Goal: Transaction & Acquisition: Purchase product/service

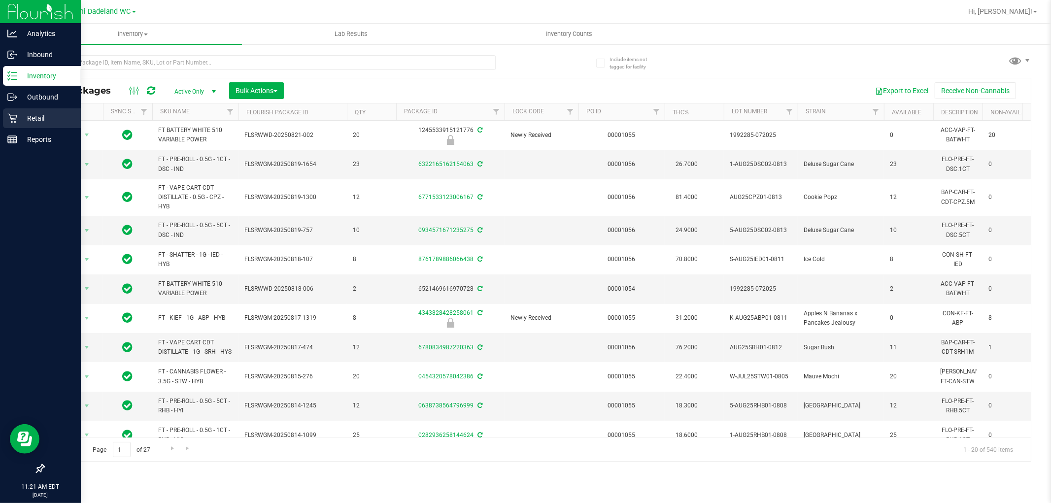
click at [12, 121] on icon at bounding box center [12, 118] width 10 height 10
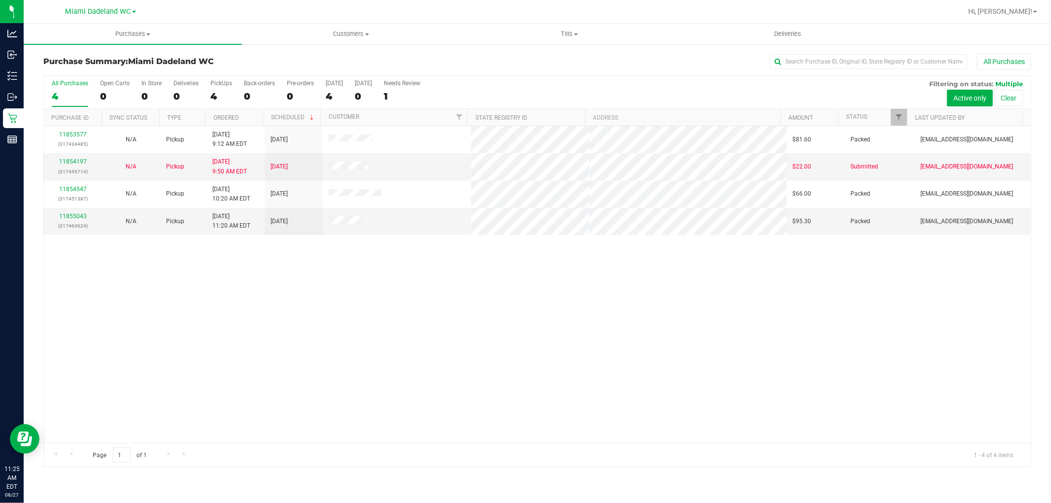
click at [690, 374] on div "11853577 (317434485) N/A Pickup [DATE] 9:12 AM EDT 8/27/2025 $81.60 Packed [EMA…" at bounding box center [537, 284] width 987 height 317
click at [567, 30] on span "Tills" at bounding box center [569, 34] width 217 height 9
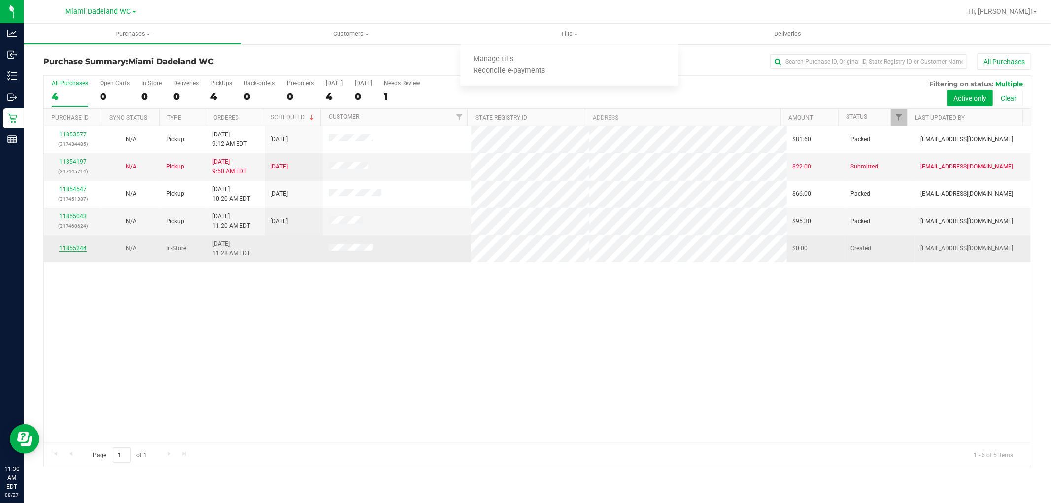
click at [70, 249] on link "11855244" at bounding box center [73, 248] width 28 height 7
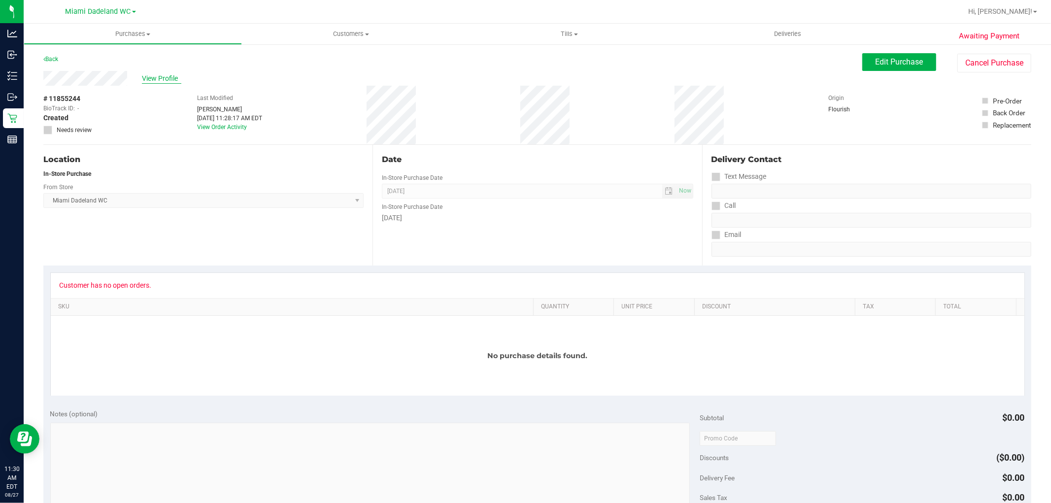
click at [160, 81] on span "View Profile" at bounding box center [161, 78] width 39 height 10
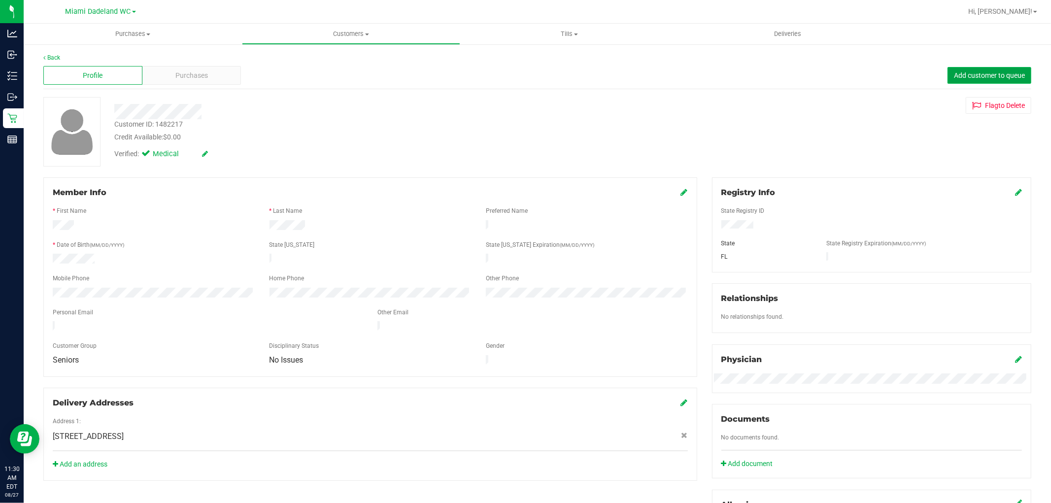
click at [991, 76] on span "Add customer to queue" at bounding box center [989, 75] width 71 height 8
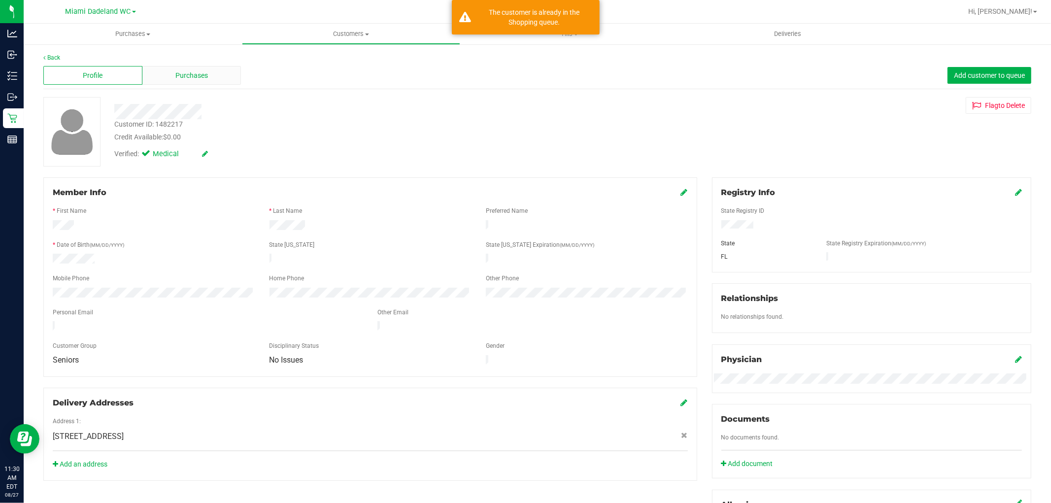
click at [218, 78] on div "Purchases" at bounding box center [191, 75] width 99 height 19
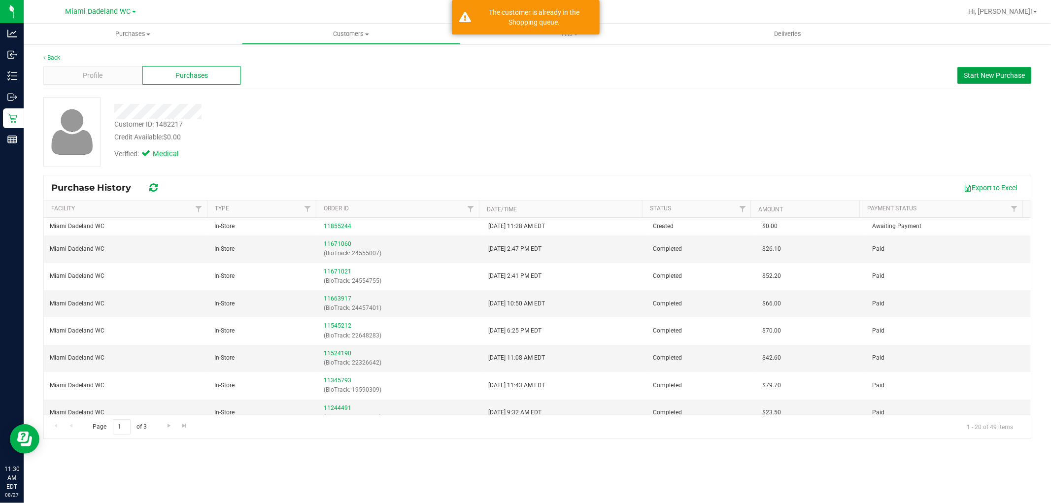
click at [999, 75] on span "Start New Purchase" at bounding box center [994, 75] width 61 height 8
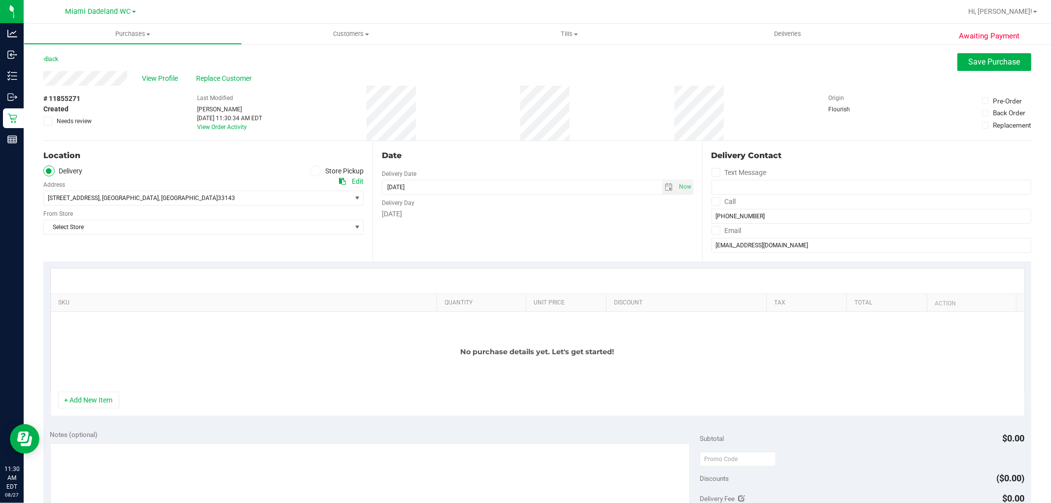
click at [313, 171] on icon at bounding box center [316, 171] width 6 height 0
click at [0, 0] on input "Store Pickup" at bounding box center [0, 0] width 0 height 0
click at [267, 196] on span "Select Store" at bounding box center [197, 198] width 307 height 14
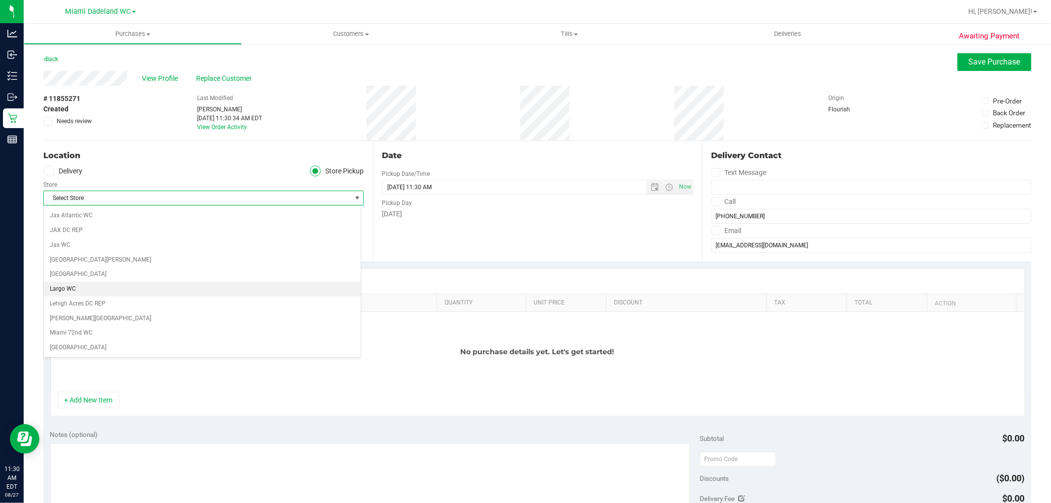
scroll to position [274, 0]
click at [181, 307] on li "Miami Dadeland WC" at bounding box center [202, 308] width 317 height 15
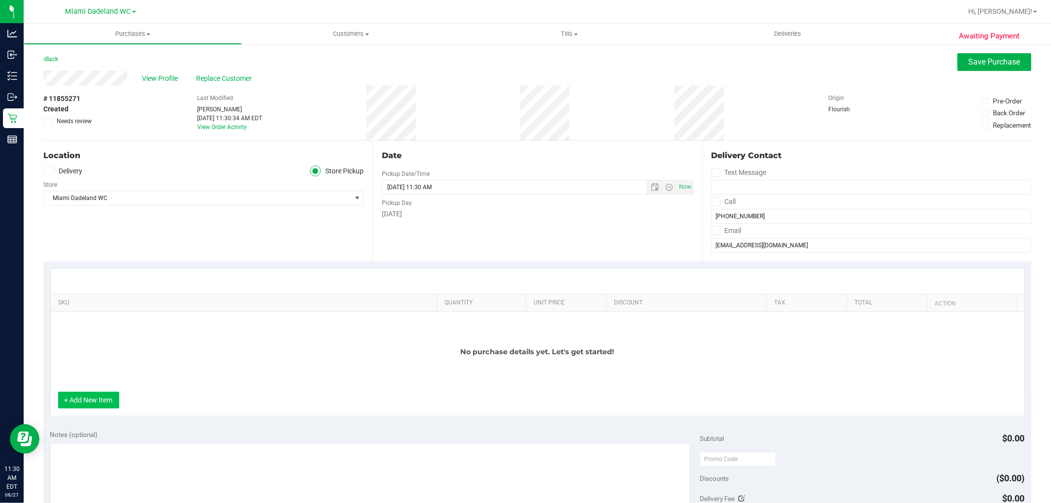
click at [96, 405] on button "+ Add New Item" at bounding box center [88, 400] width 61 height 17
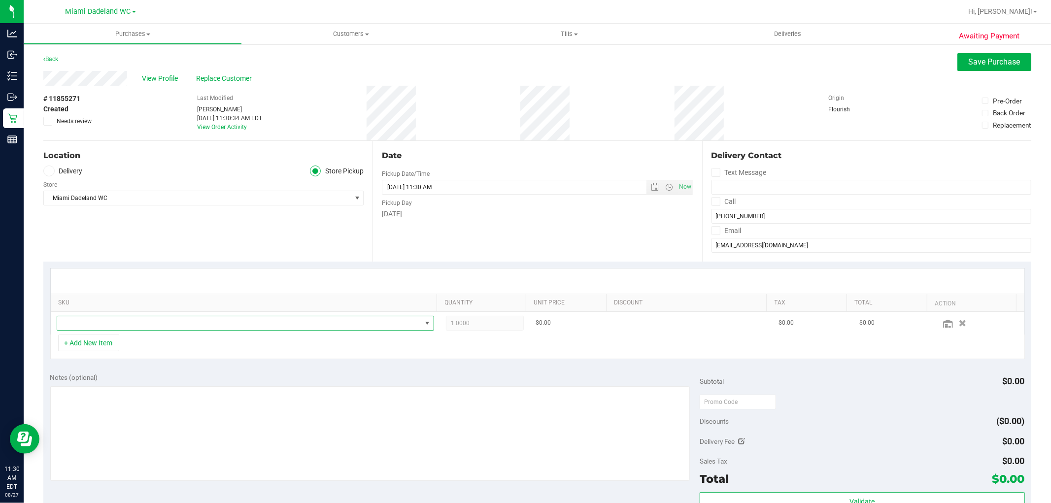
click at [136, 321] on span "NO DATA FOUND" at bounding box center [239, 323] width 364 height 14
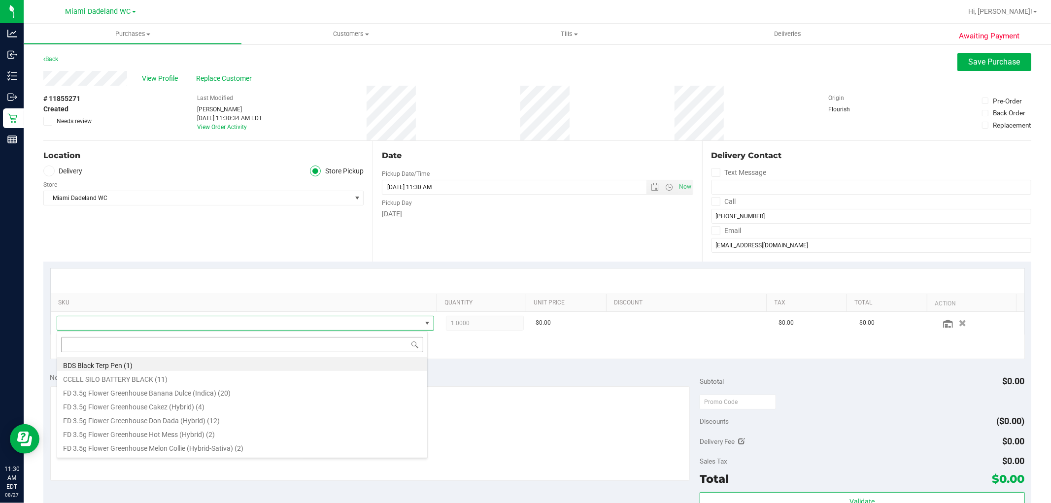
scroll to position [15, 368]
type input "jcw"
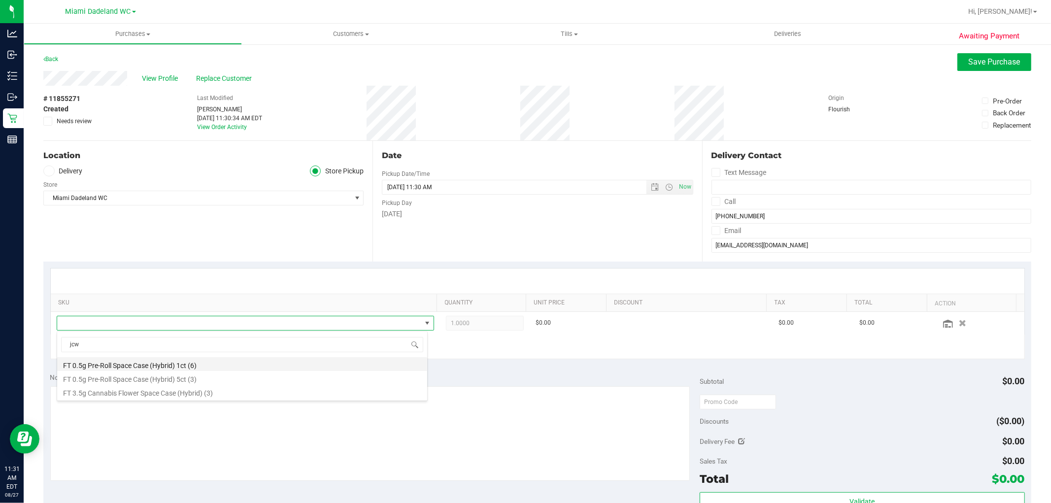
click at [244, 364] on li "FT 0.5g Pre-Roll Space Case (Hybrid) 1ct (6)" at bounding box center [242, 364] width 370 height 14
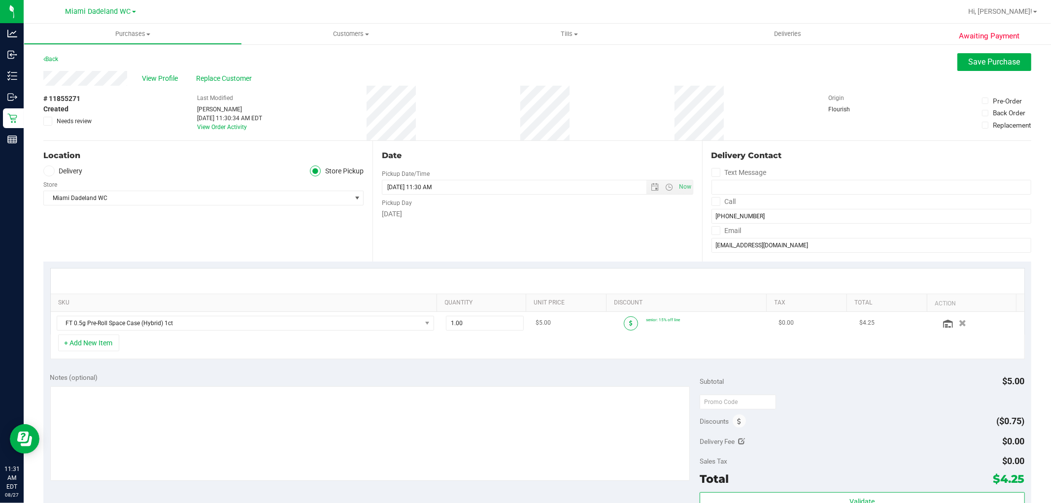
click at [624, 323] on span at bounding box center [631, 323] width 14 height 14
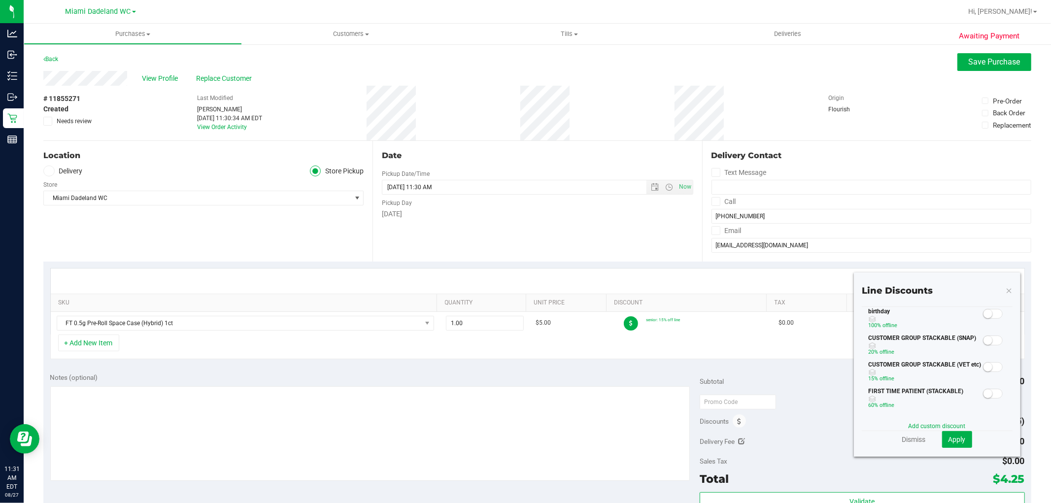
click at [985, 313] on span at bounding box center [993, 314] width 20 height 10
click at [953, 444] on button "Apply" at bounding box center [957, 439] width 30 height 17
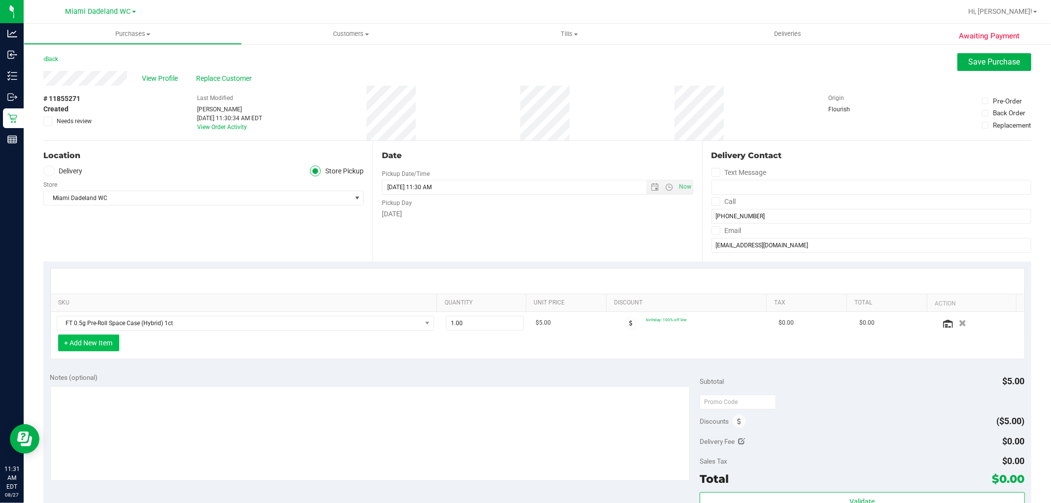
click at [91, 342] on button "+ Add New Item" at bounding box center [88, 343] width 61 height 17
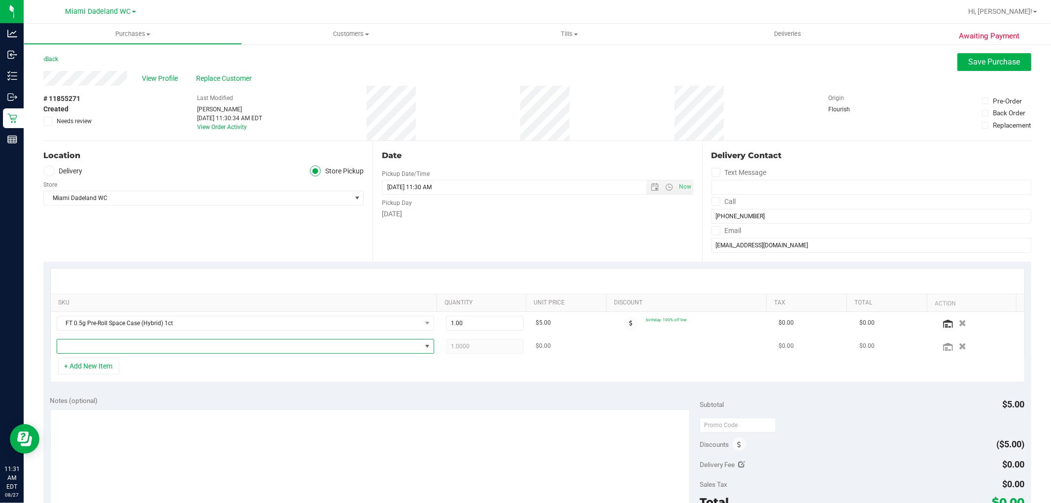
click at [177, 350] on span "NO DATA FOUND" at bounding box center [239, 347] width 364 height 14
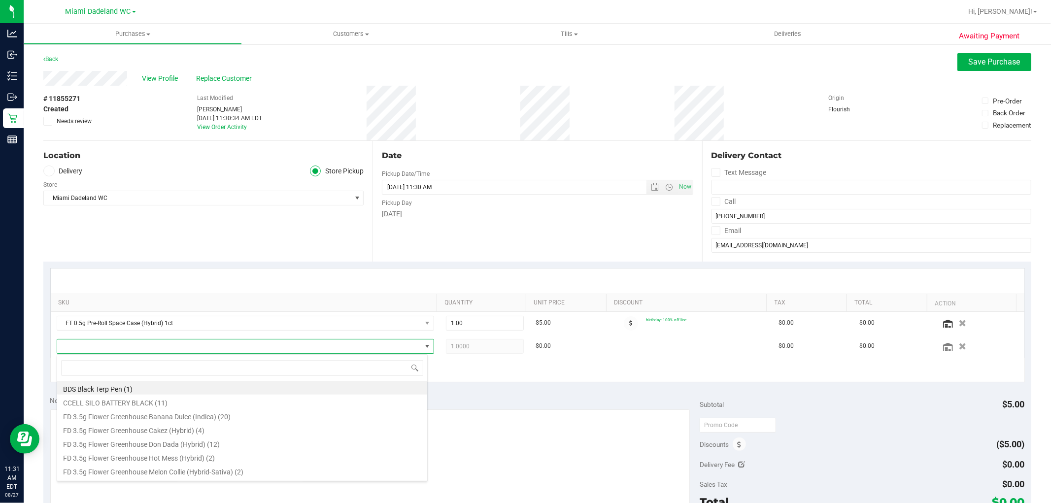
click at [236, 296] on th "SKU" at bounding box center [244, 303] width 386 height 18
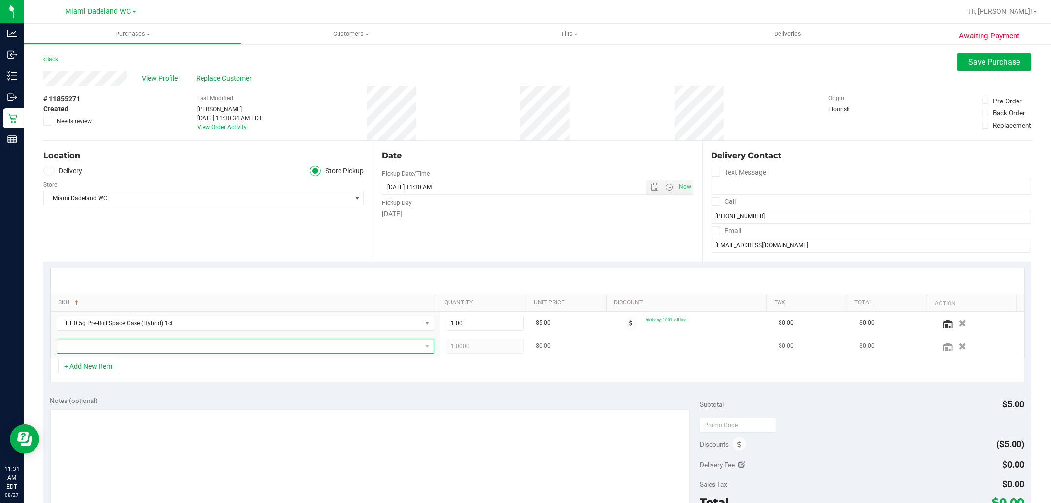
click at [253, 344] on span "NO DATA FOUND" at bounding box center [239, 347] width 364 height 14
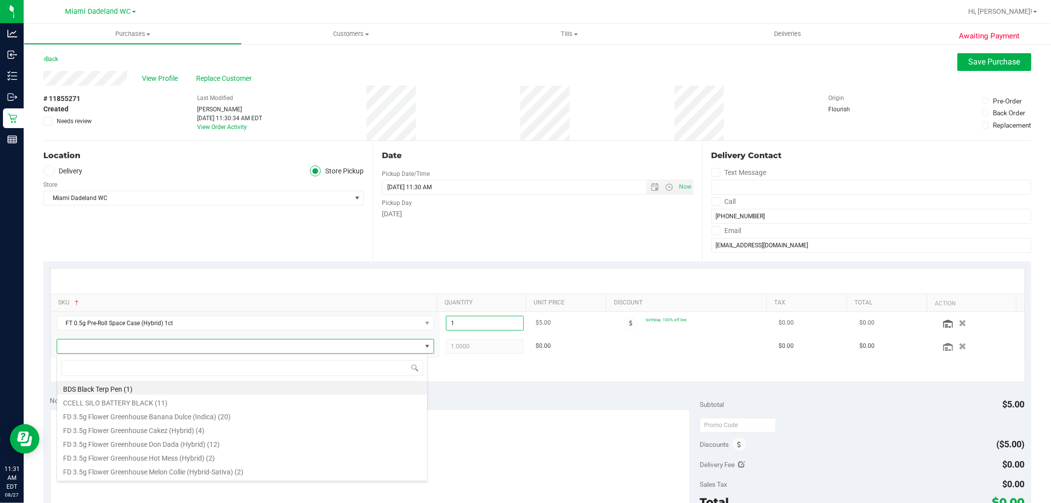
click at [481, 323] on span "1.00 1" at bounding box center [485, 323] width 78 height 15
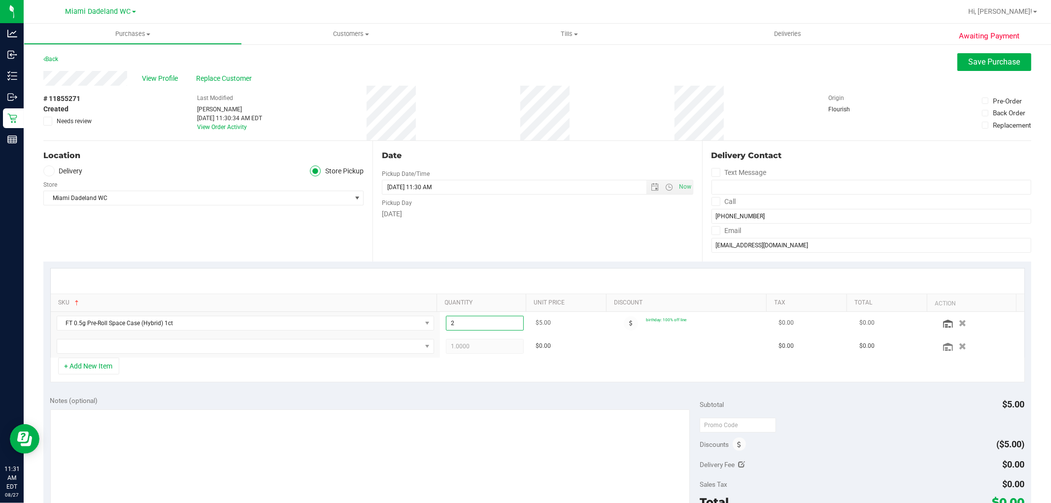
type input "2"
click at [601, 244] on div "Date Pickup Date/Time [DATE] Now [DATE] 11:30 AM Now Pickup Day [DATE]" at bounding box center [537, 201] width 329 height 121
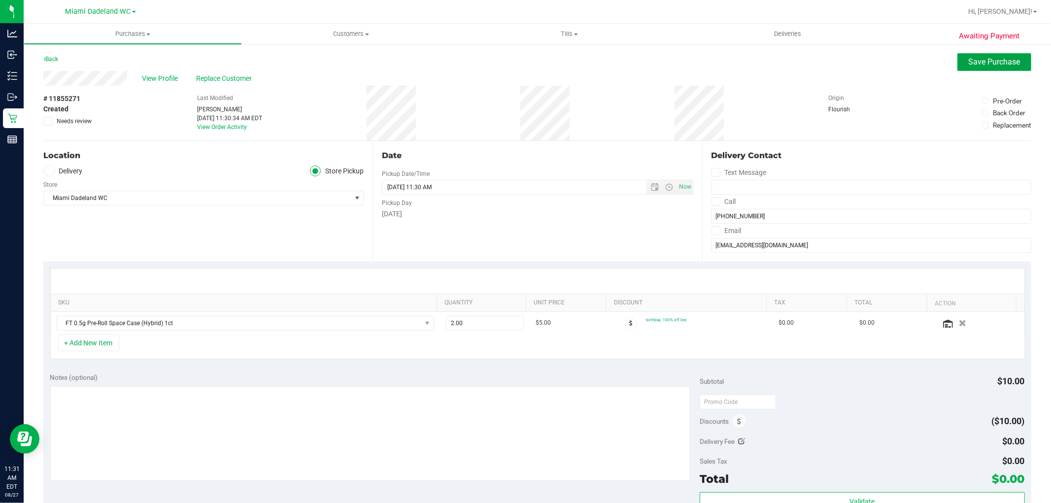
click at [993, 60] on span "Save Purchase" at bounding box center [995, 61] width 52 height 9
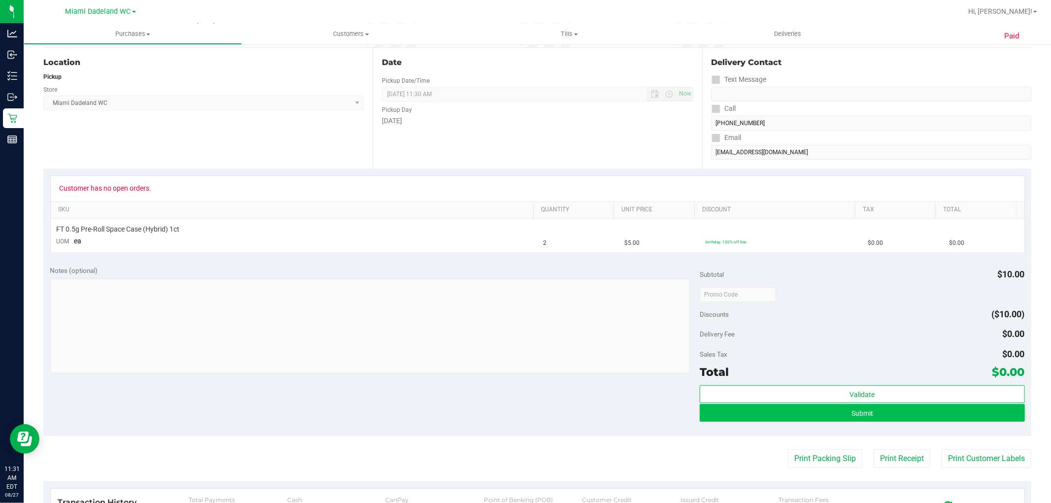
scroll to position [164, 0]
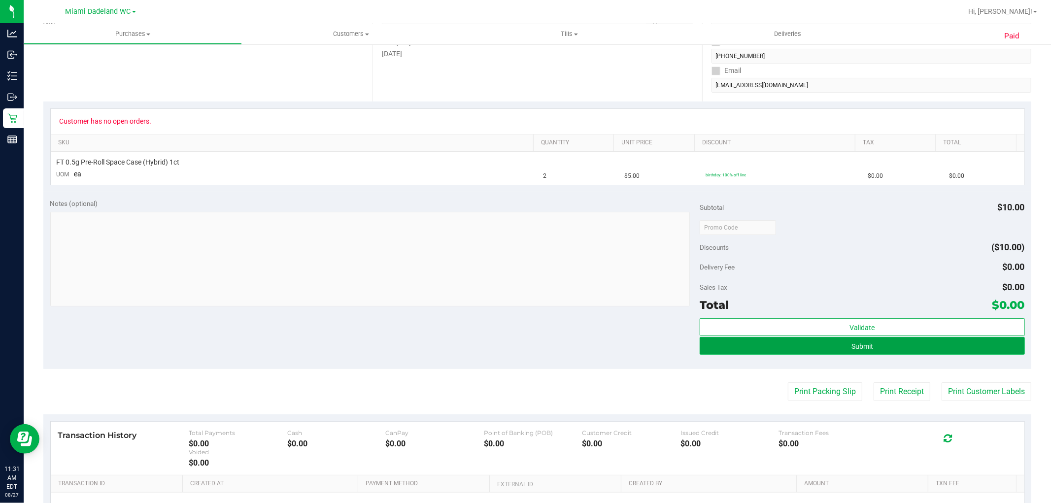
click at [792, 346] on button "Submit" at bounding box center [862, 346] width 325 height 18
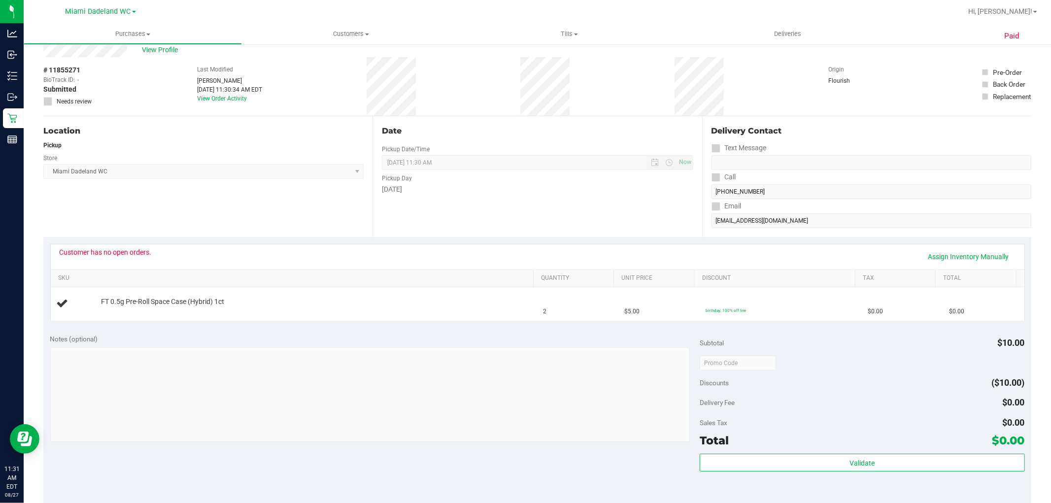
scroll to position [0, 0]
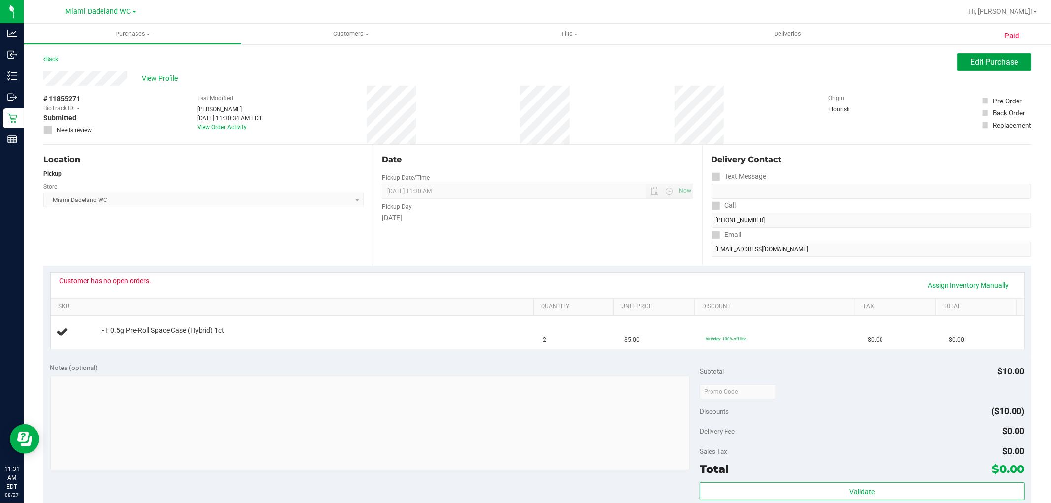
click at [989, 63] on span "Edit Purchase" at bounding box center [995, 61] width 48 height 9
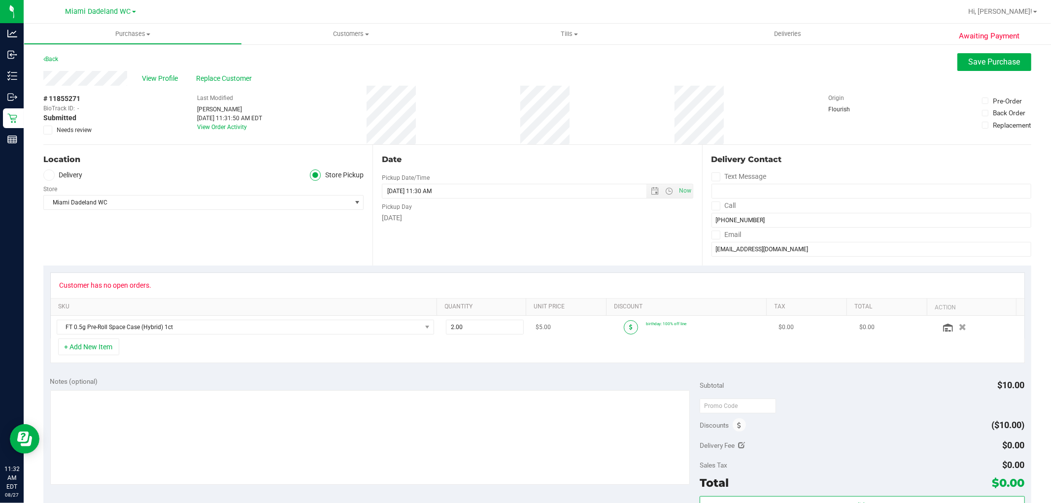
click at [624, 321] on span at bounding box center [631, 327] width 14 height 14
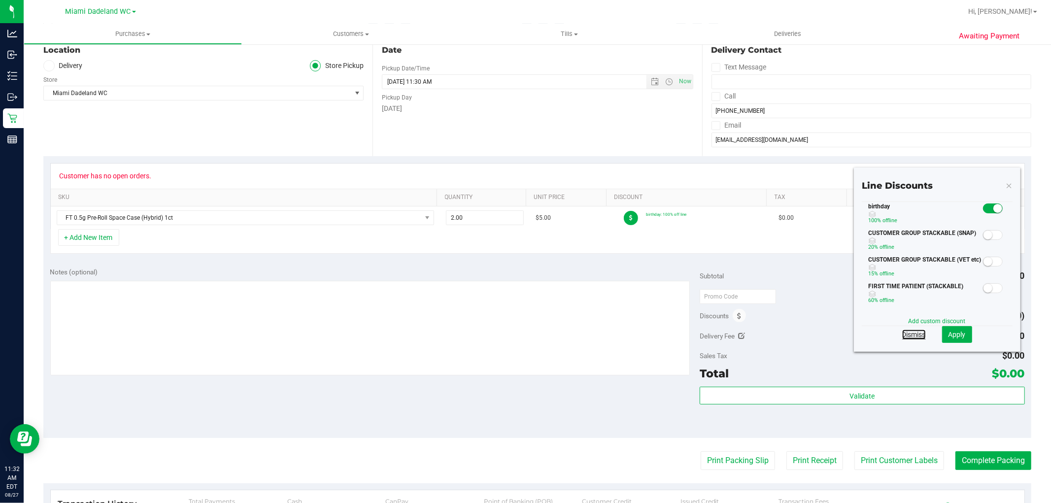
click at [906, 331] on link "Dismiss" at bounding box center [915, 335] width 24 height 10
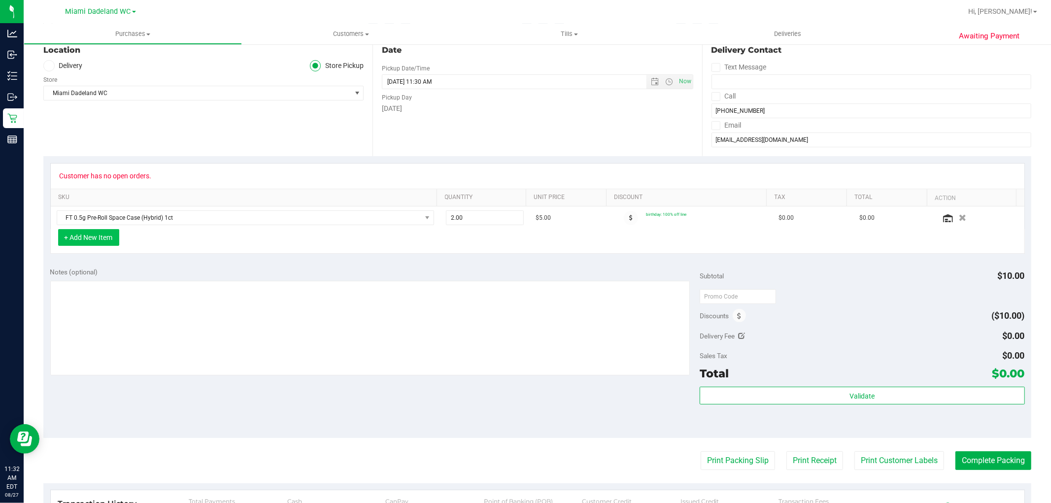
click at [82, 235] on button "+ Add New Item" at bounding box center [88, 237] width 61 height 17
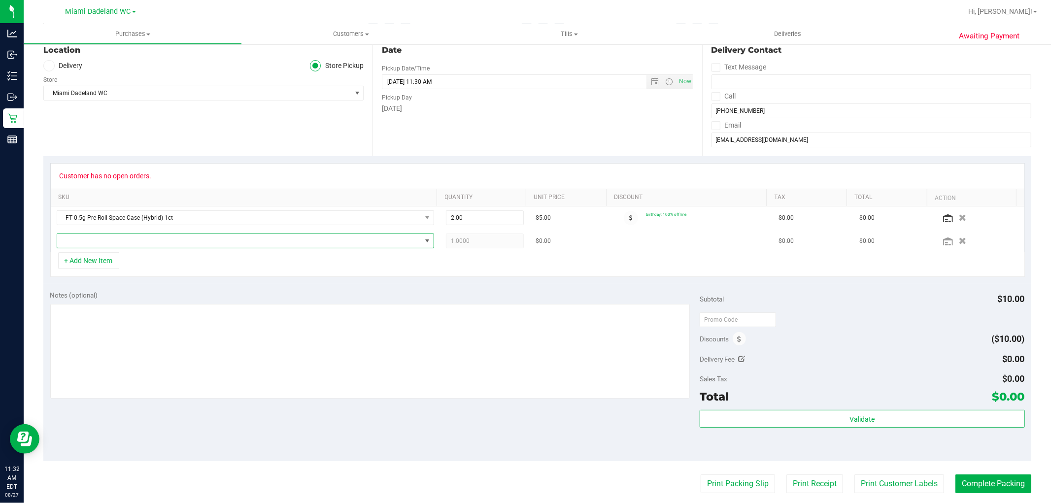
click at [125, 242] on span "NO DATA FOUND" at bounding box center [239, 241] width 364 height 14
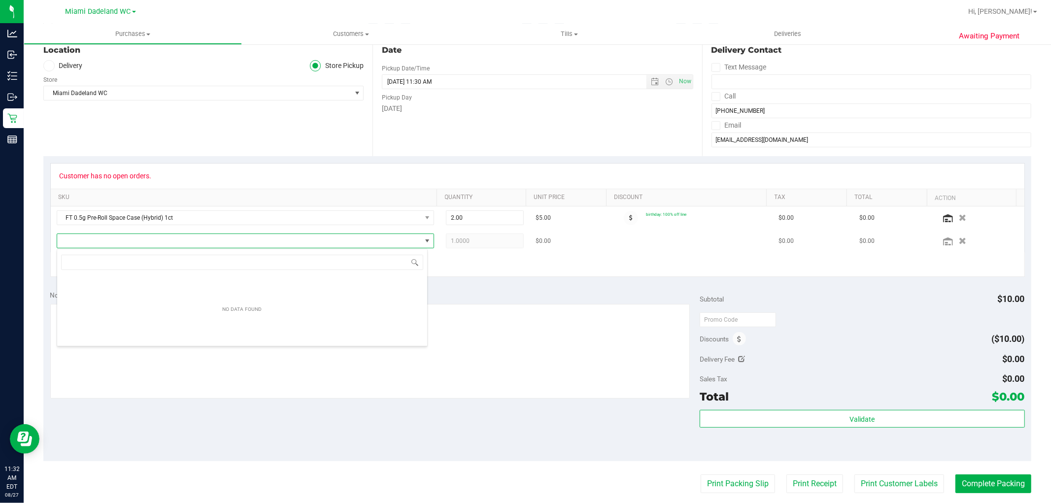
scroll to position [15, 371]
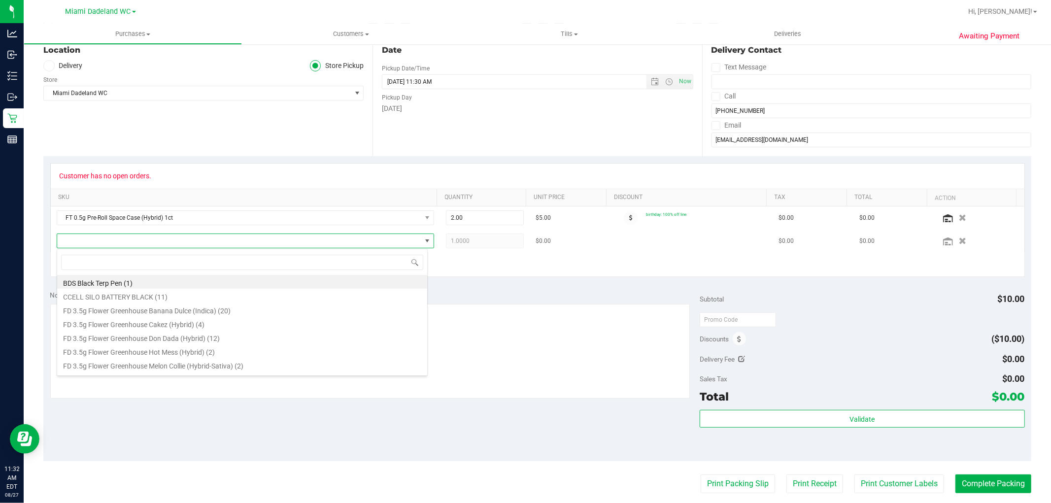
type input "1"
type input "jcw"
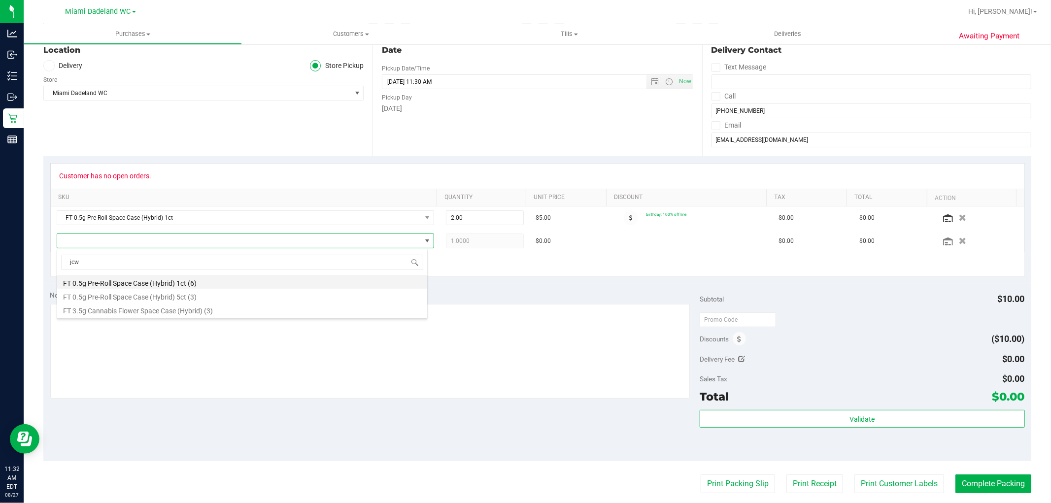
click at [229, 283] on li "FT 0.5g Pre-Roll Space Case (Hybrid) 1ct (6)" at bounding box center [242, 282] width 370 height 14
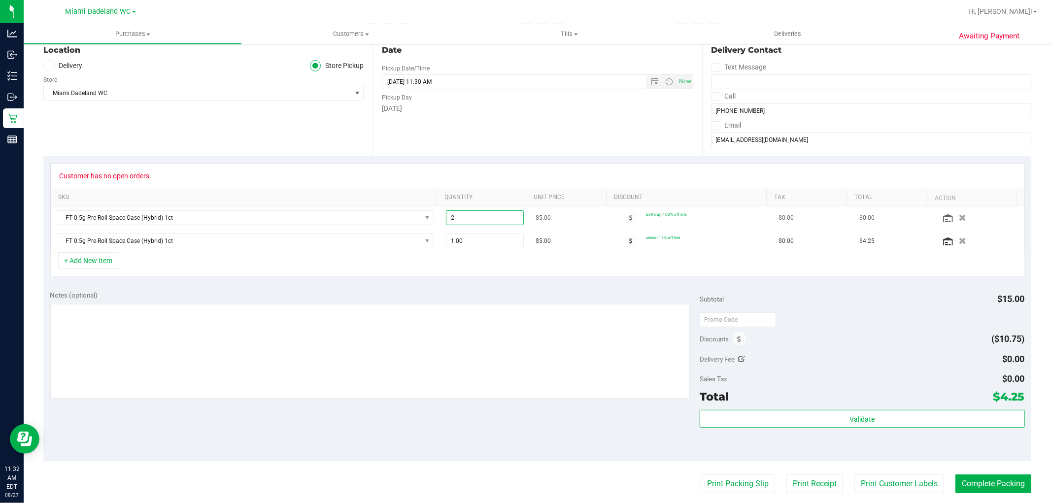
click at [500, 216] on span "2.00 2" at bounding box center [485, 217] width 78 height 15
type input "1"
type input "1.00"
click at [524, 263] on div "+ Add New Item" at bounding box center [537, 264] width 975 height 25
click at [624, 219] on span at bounding box center [631, 218] width 14 height 14
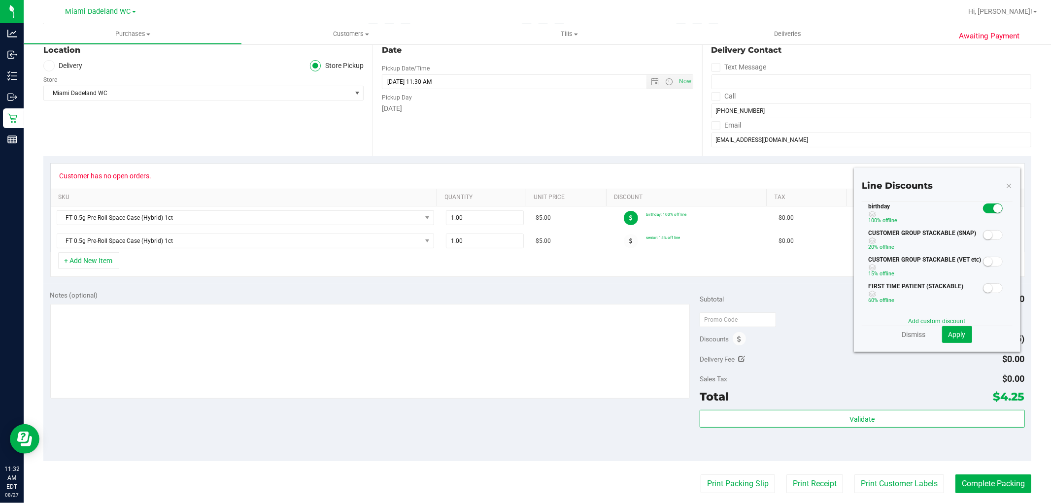
click at [618, 278] on div "Customer has no open orders. SKU Quantity Unit Price Discount Tax Total Action …" at bounding box center [537, 220] width 988 height 128
click at [905, 335] on link "Dismiss" at bounding box center [915, 335] width 24 height 10
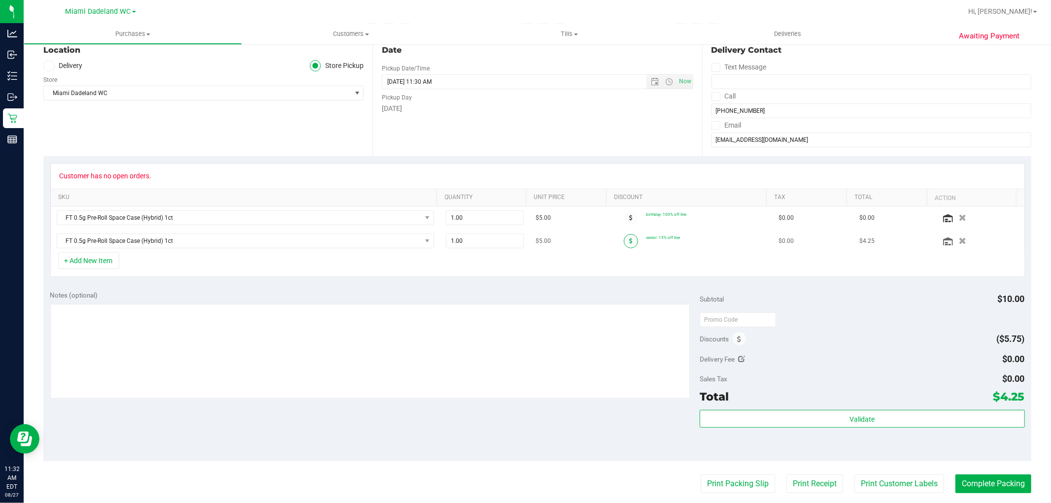
click at [625, 242] on span at bounding box center [631, 241] width 14 height 14
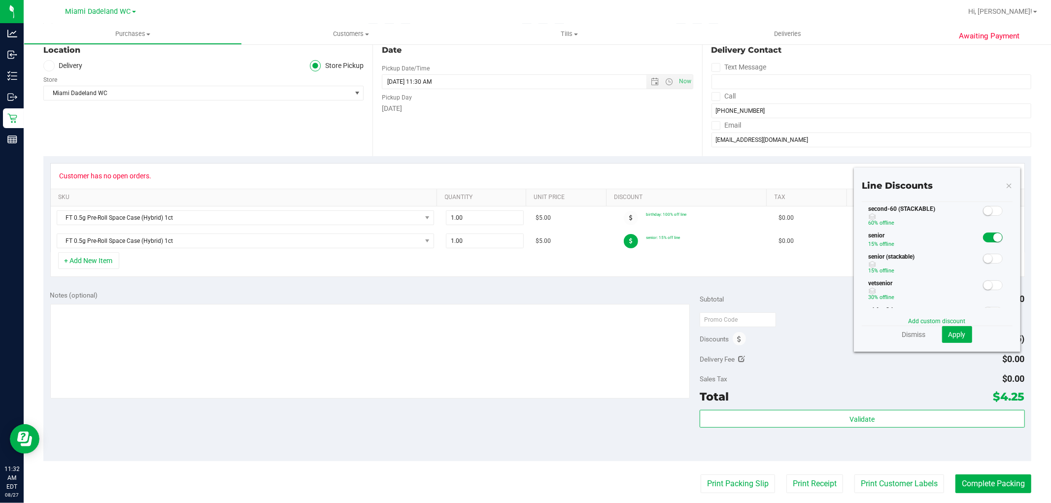
scroll to position [164, 0]
click at [994, 258] on small at bounding box center [998, 257] width 9 height 9
click at [949, 331] on span "Apply" at bounding box center [957, 335] width 17 height 8
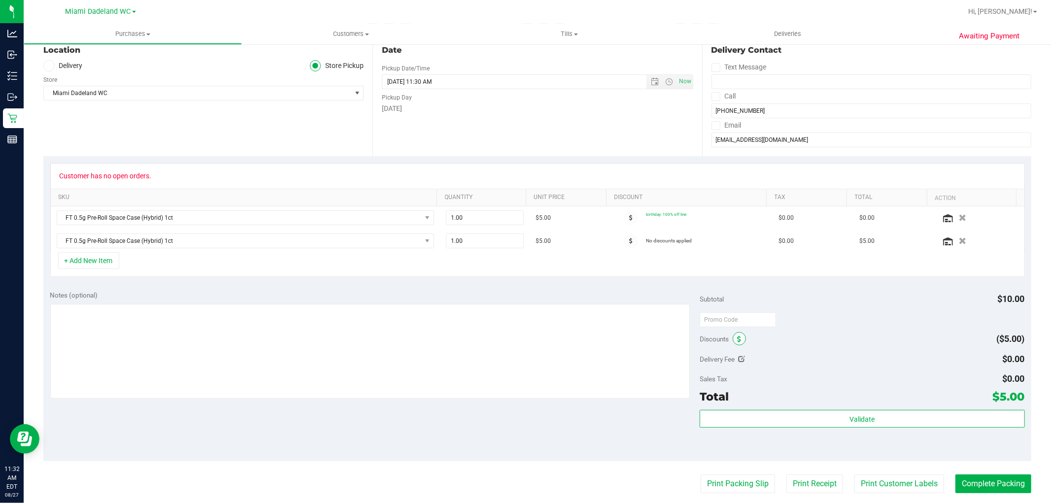
click at [737, 339] on icon at bounding box center [739, 339] width 4 height 7
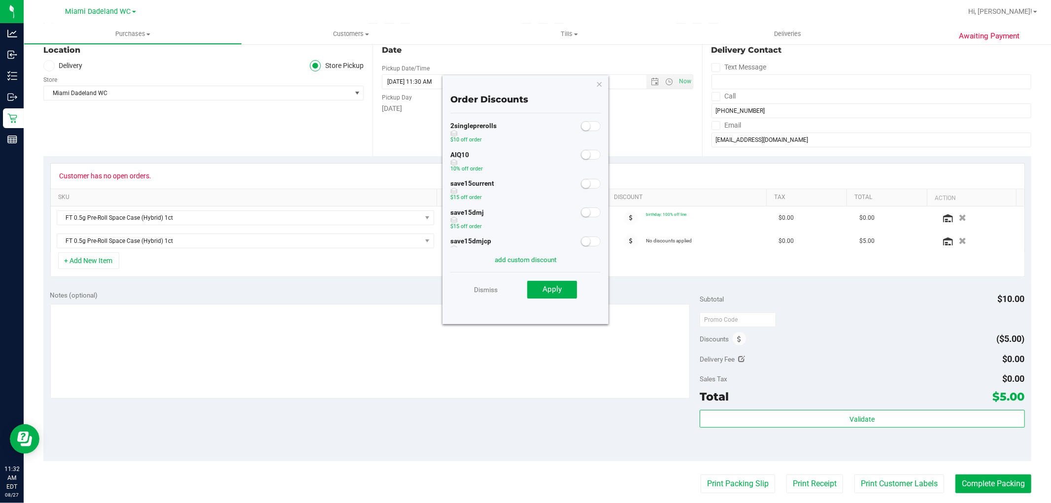
scroll to position [0, 0]
click at [474, 290] on div "Dismiss Apply" at bounding box center [526, 289] width 151 height 35
click at [478, 288] on link "Dismiss" at bounding box center [486, 290] width 24 height 18
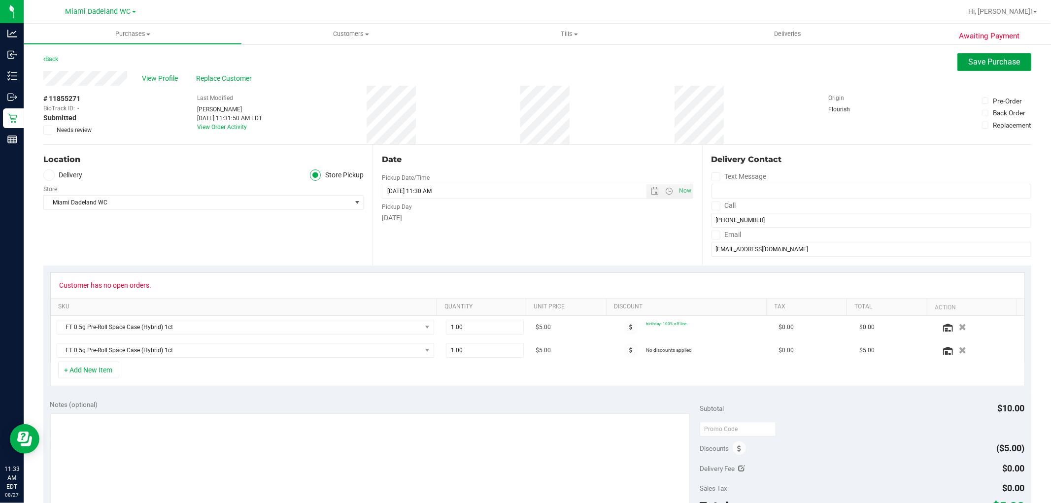
click at [1003, 57] on span "Save Purchase" at bounding box center [995, 61] width 52 height 9
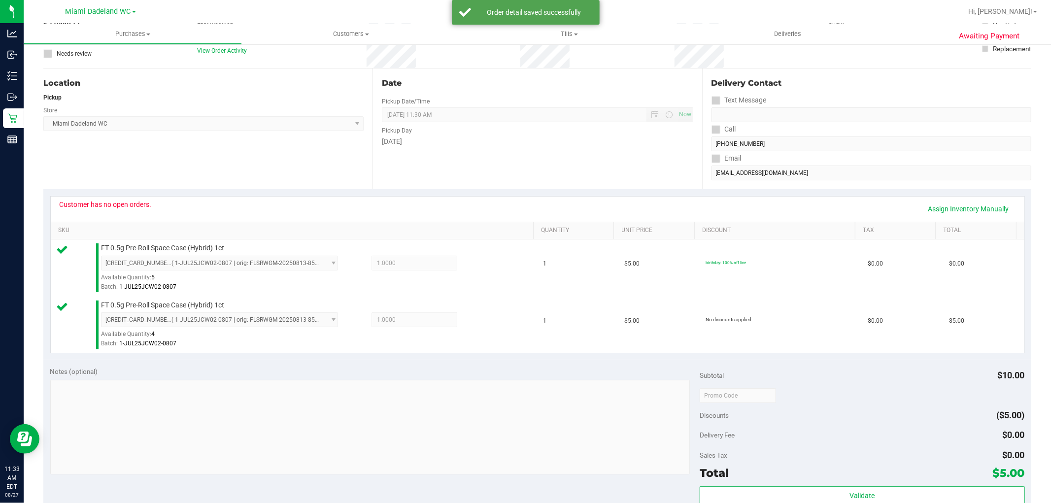
scroll to position [219, 0]
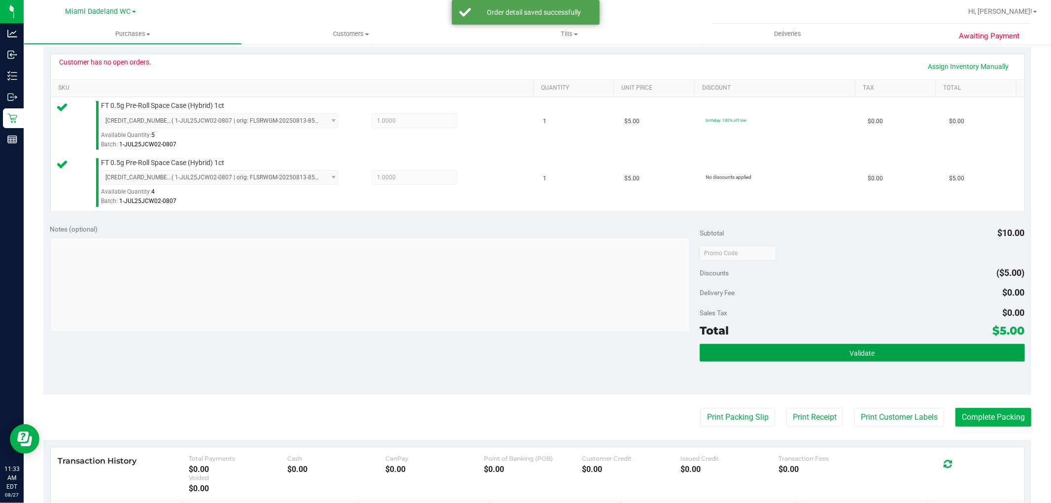
click at [836, 356] on button "Validate" at bounding box center [862, 353] width 325 height 18
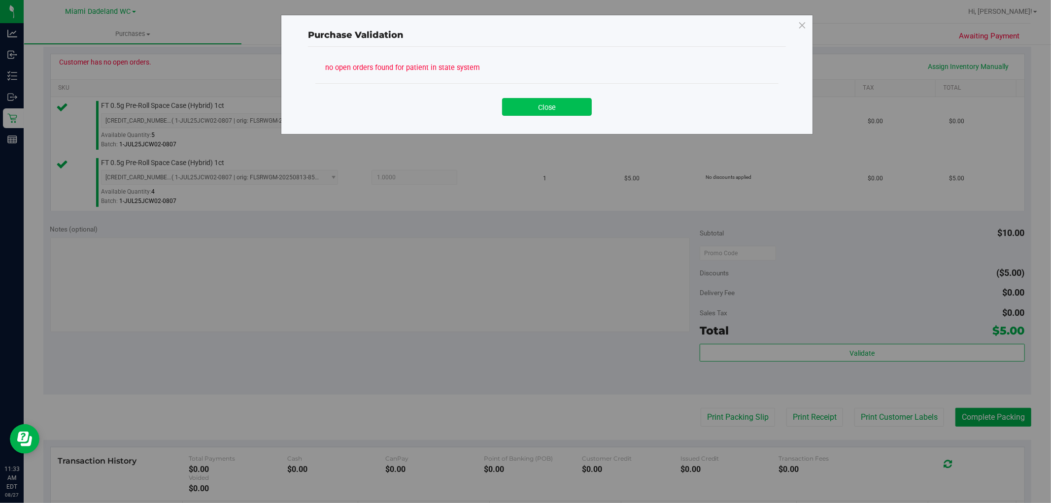
click at [546, 111] on button "Close" at bounding box center [547, 107] width 90 height 18
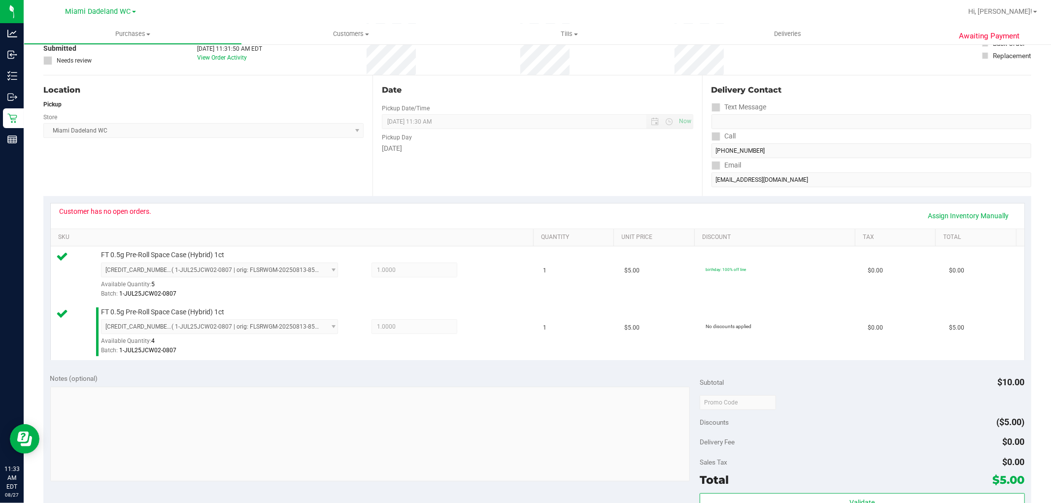
scroll to position [0, 0]
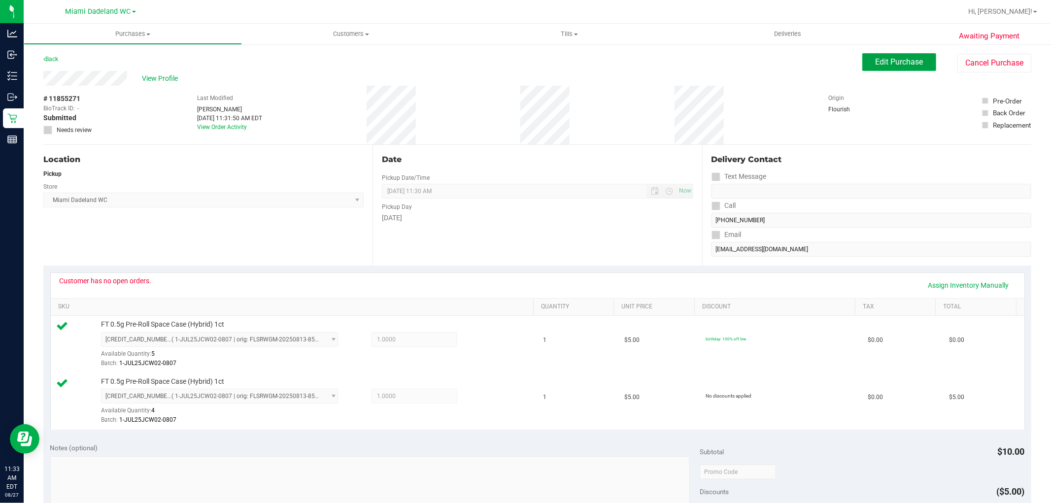
click at [880, 61] on span "Edit Purchase" at bounding box center [900, 61] width 48 height 9
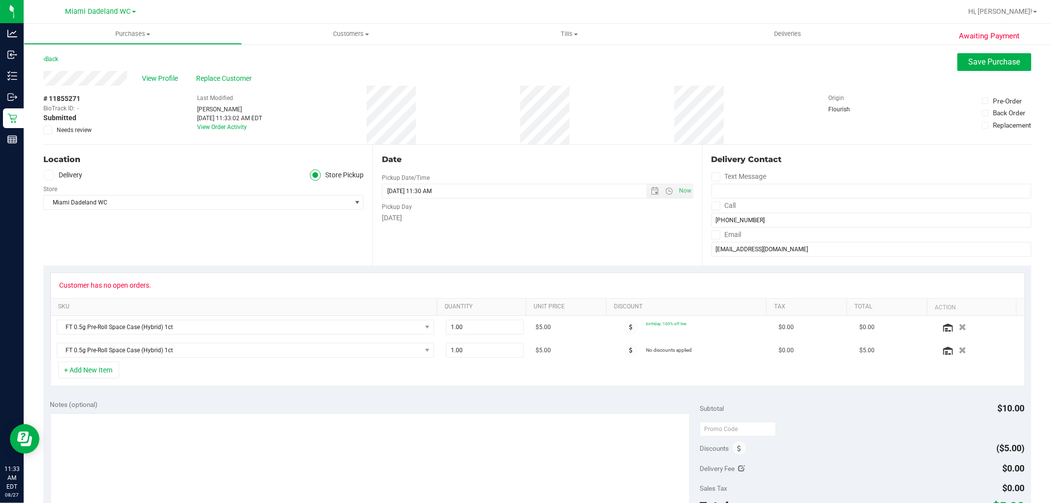
click at [46, 130] on icon at bounding box center [48, 130] width 6 height 0
click at [0, 0] on input "Needs review" at bounding box center [0, 0] width 0 height 0
click at [972, 55] on button "Save Purchase" at bounding box center [995, 62] width 74 height 18
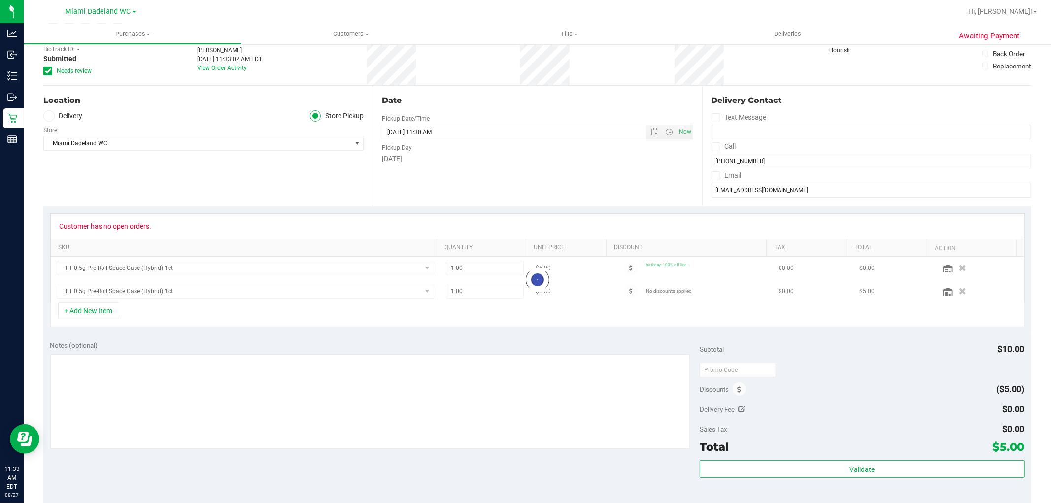
scroll to position [274, 0]
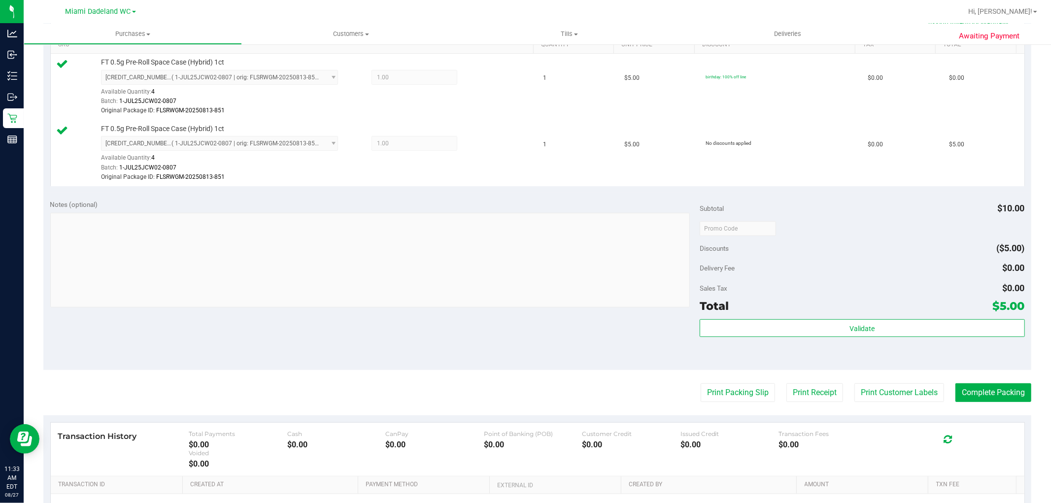
scroll to position [380, 0]
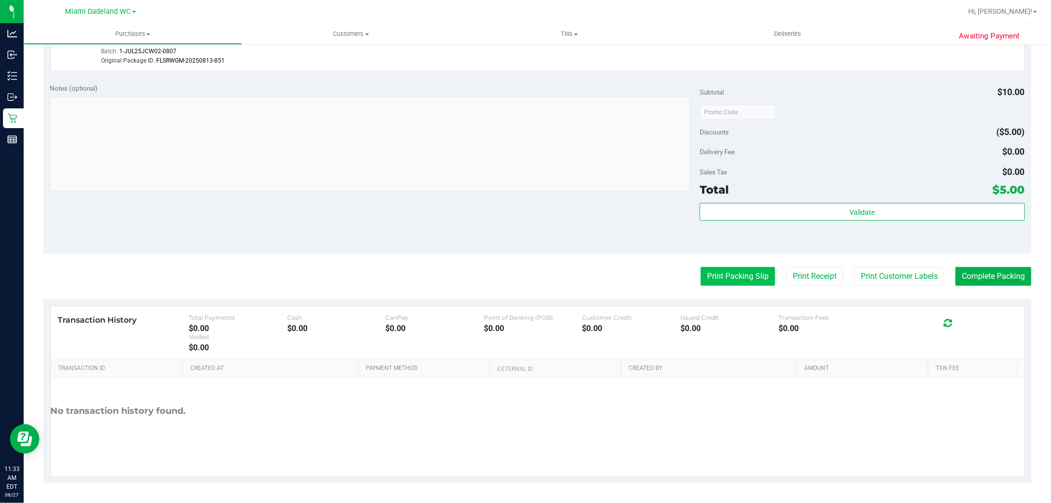
click at [749, 280] on button "Print Packing Slip" at bounding box center [738, 276] width 74 height 19
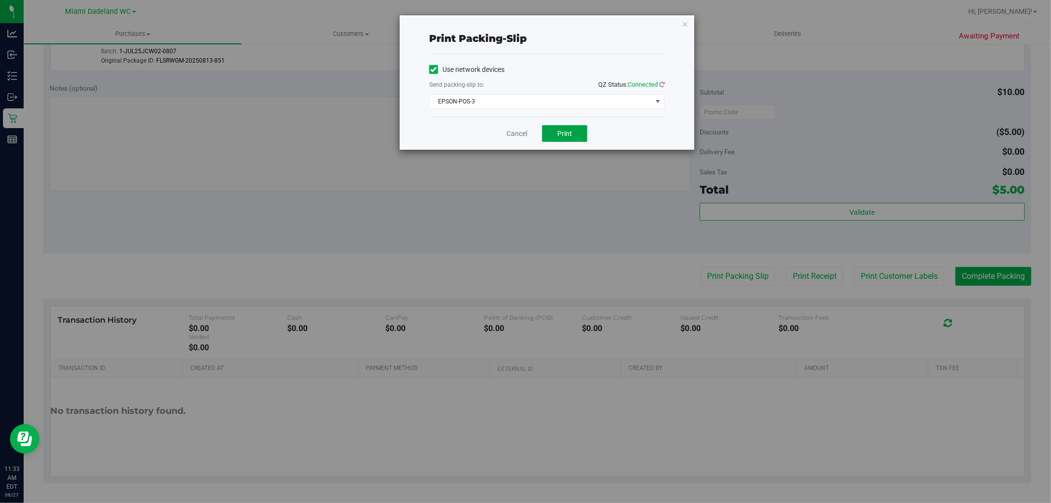
click at [573, 136] on button "Print" at bounding box center [564, 133] width 45 height 17
click at [529, 132] on div "Cancel Print" at bounding box center [547, 133] width 236 height 33
click at [517, 132] on link "Cancel" at bounding box center [517, 134] width 21 height 10
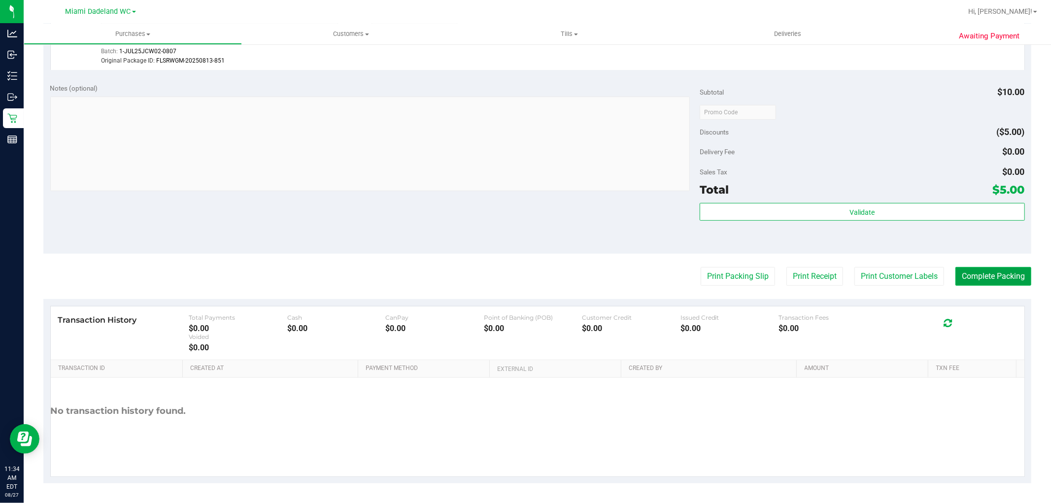
click at [964, 273] on button "Complete Packing" at bounding box center [994, 276] width 76 height 19
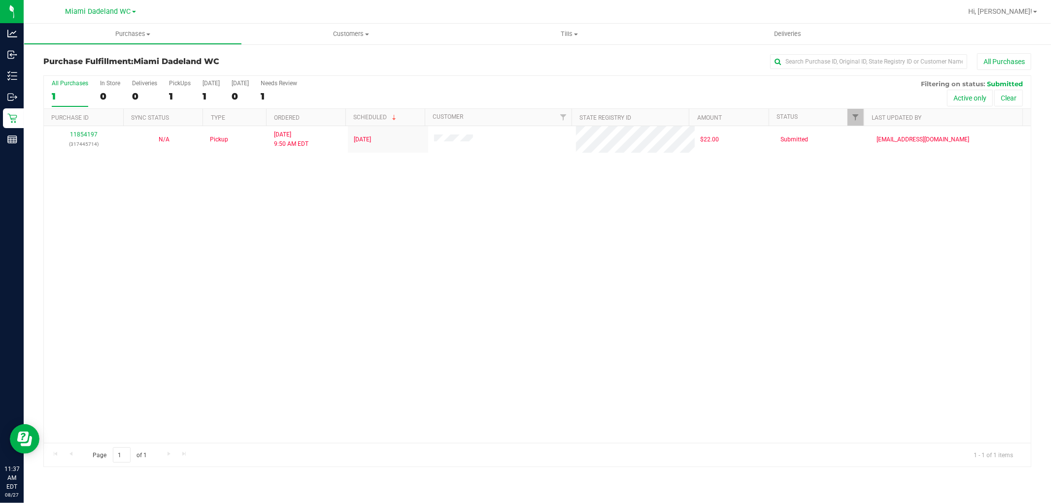
click at [344, 222] on div "11854197 (317445714) N/A Pickup [DATE] 9:50 AM EDT 8/27/2025 $22.00 Submitted […" at bounding box center [537, 284] width 987 height 317
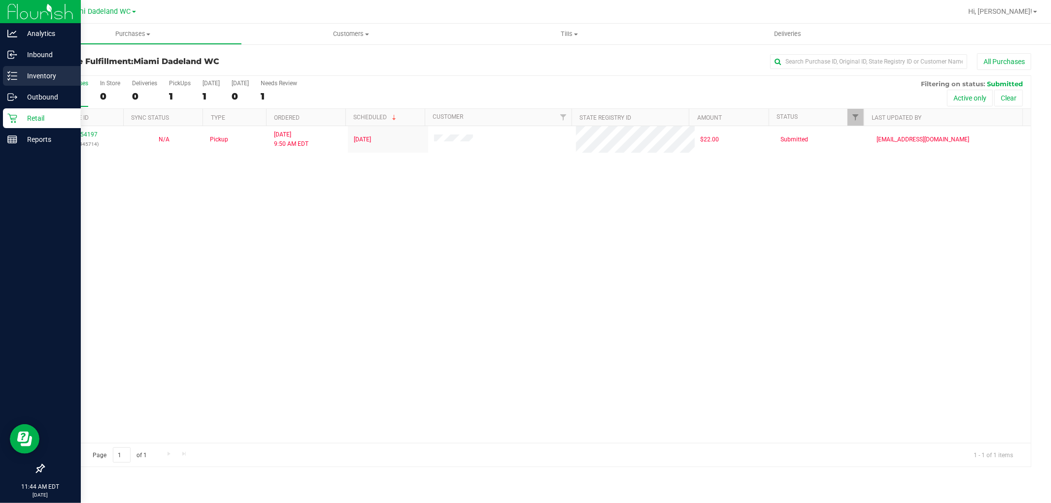
click at [15, 74] on icon at bounding box center [12, 76] width 10 height 10
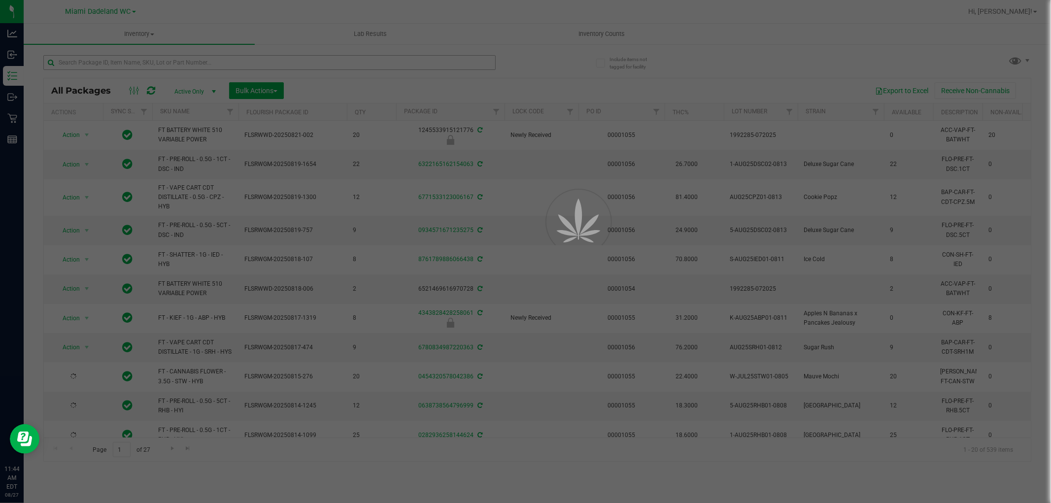
click at [418, 60] on div at bounding box center [525, 251] width 1051 height 503
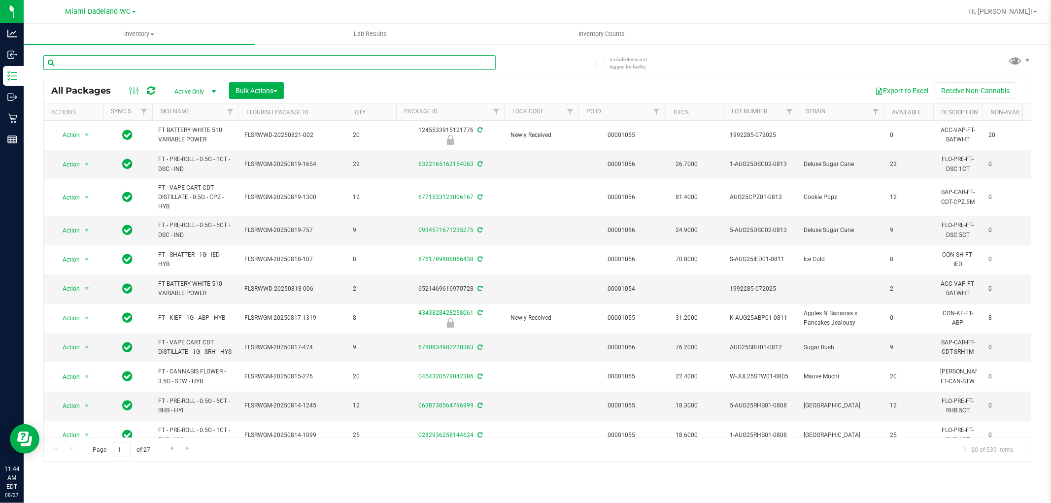
click at [418, 60] on input "text" at bounding box center [269, 62] width 452 height 15
type input "WNQ250507PCH1-0508"
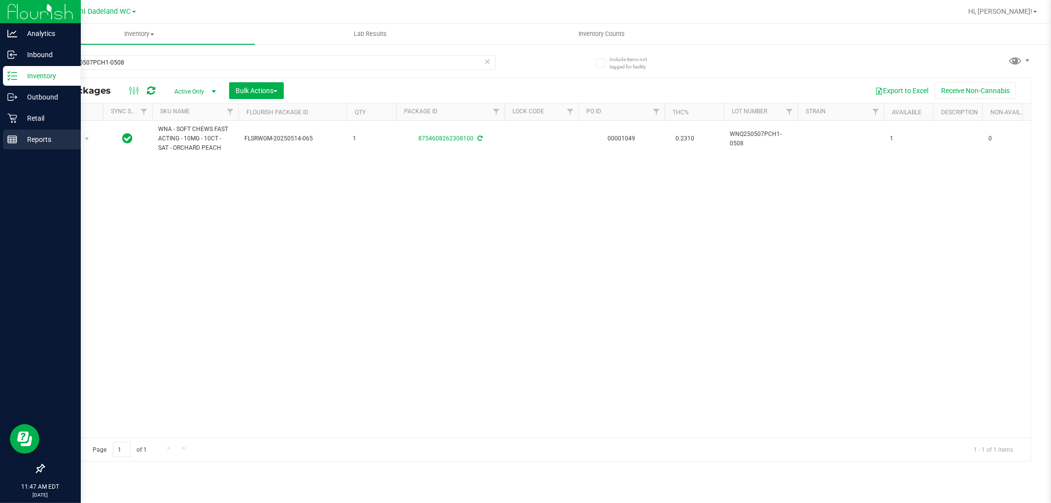
click at [21, 146] on div "Reports" at bounding box center [42, 140] width 78 height 20
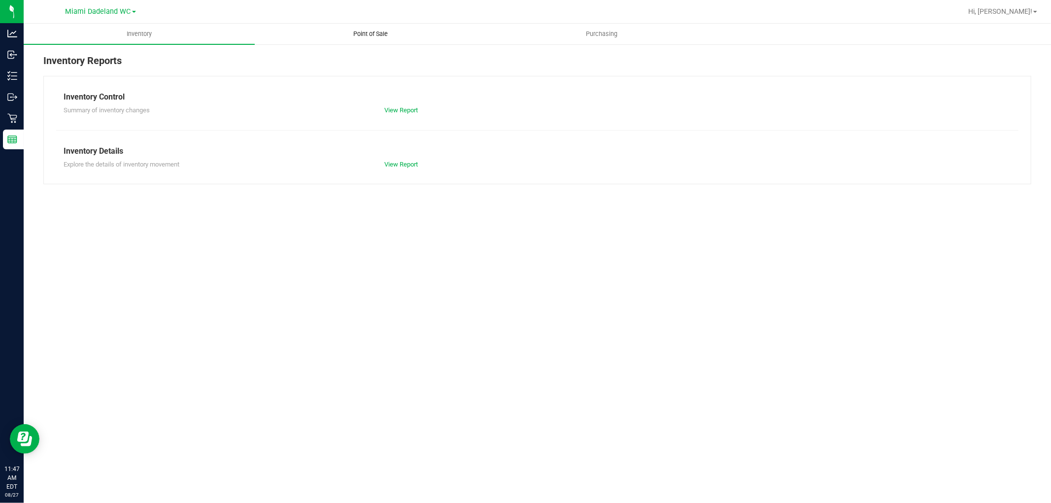
click at [375, 28] on uib-tab-heading "Point of Sale" at bounding box center [370, 34] width 230 height 20
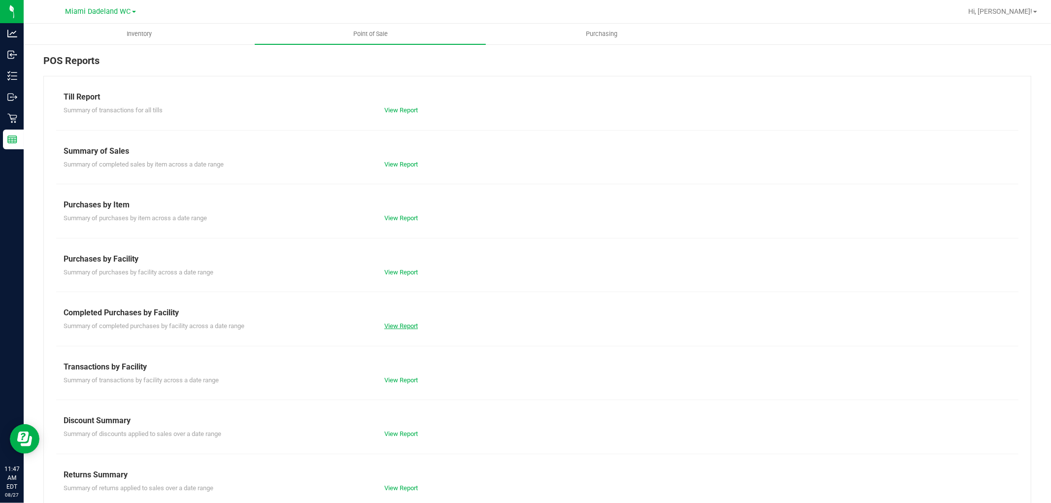
click at [391, 327] on link "View Report" at bounding box center [401, 325] width 34 height 7
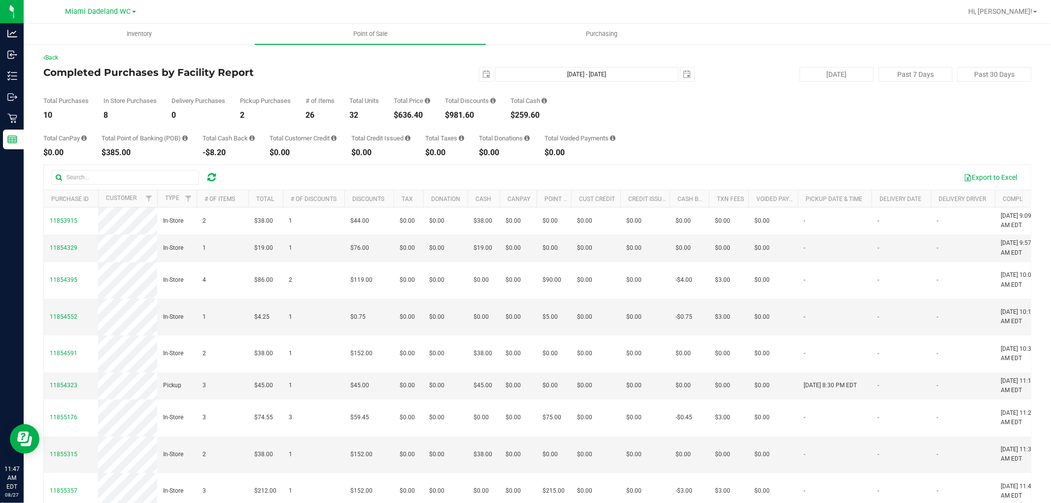
click at [661, 129] on div "Total CanPay $0.00 Total Point of Banking (POB) $385.00 Total Cash Back -$8.20 …" at bounding box center [537, 137] width 988 height 37
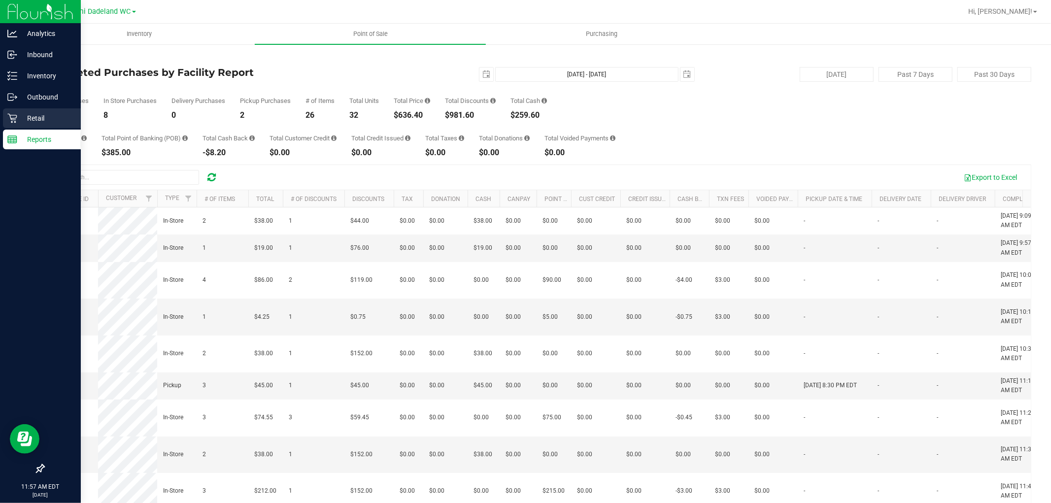
click at [11, 114] on icon at bounding box center [12, 118] width 10 height 10
